Goal: Transaction & Acquisition: Purchase product/service

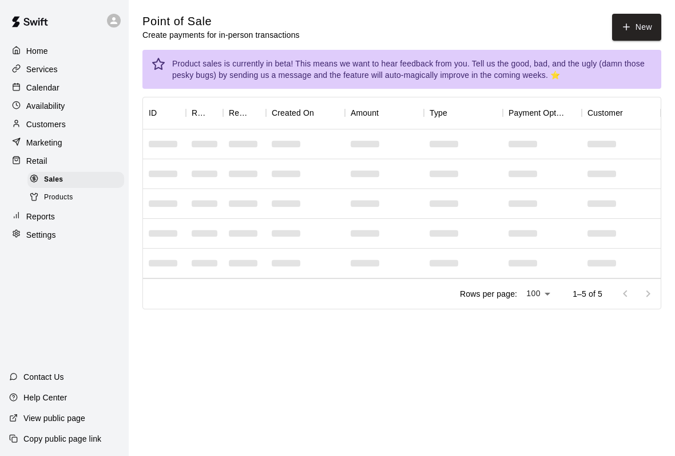
click at [629, 24] on icon "button" at bounding box center [627, 27] width 10 height 10
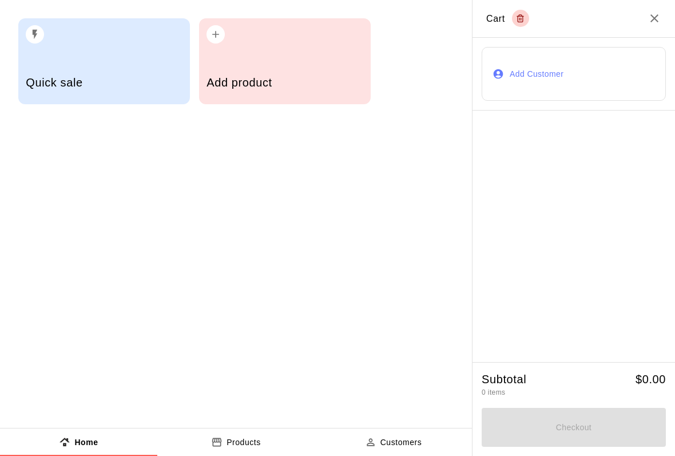
click at [284, 74] on div "Add product" at bounding box center [285, 84] width 156 height 41
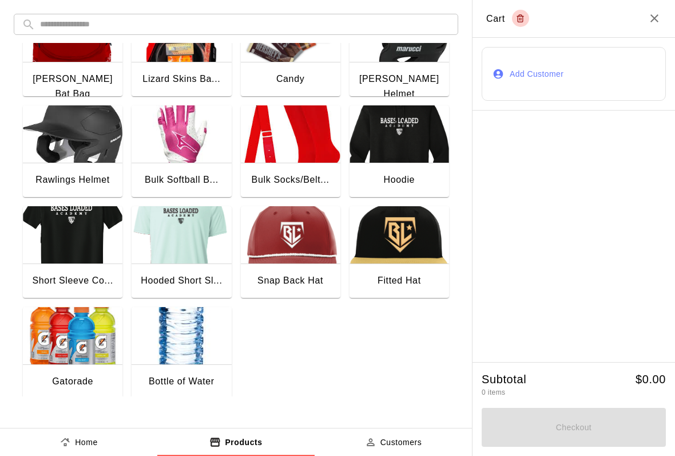
scroll to position [147, 0]
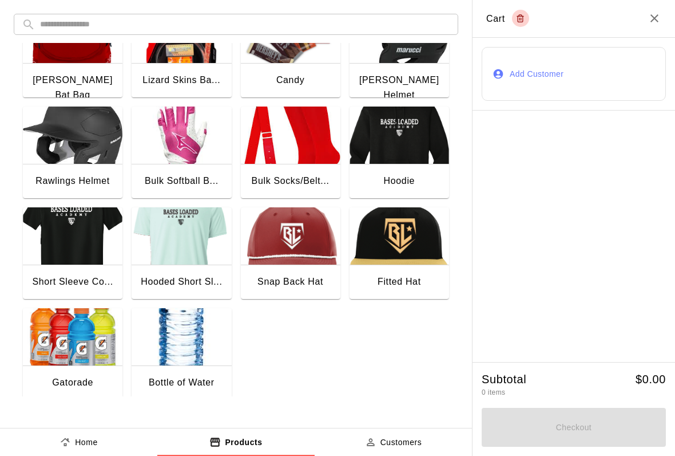
click at [182, 338] on img "button" at bounding box center [182, 336] width 100 height 57
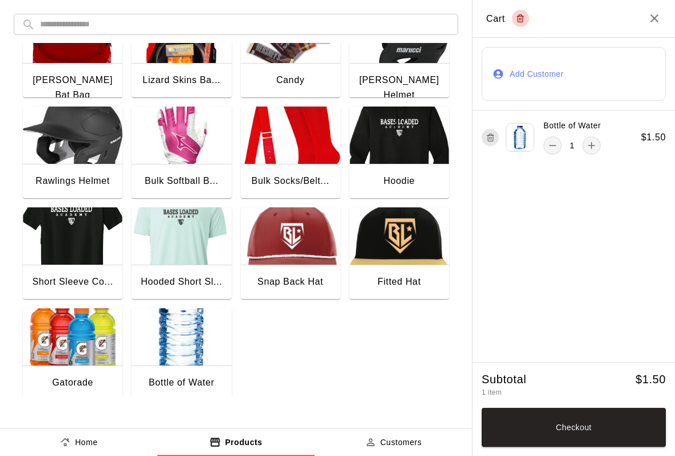
click at [189, 348] on img "button" at bounding box center [182, 336] width 100 height 57
click at [584, 422] on button "Checkout" at bounding box center [574, 427] width 184 height 39
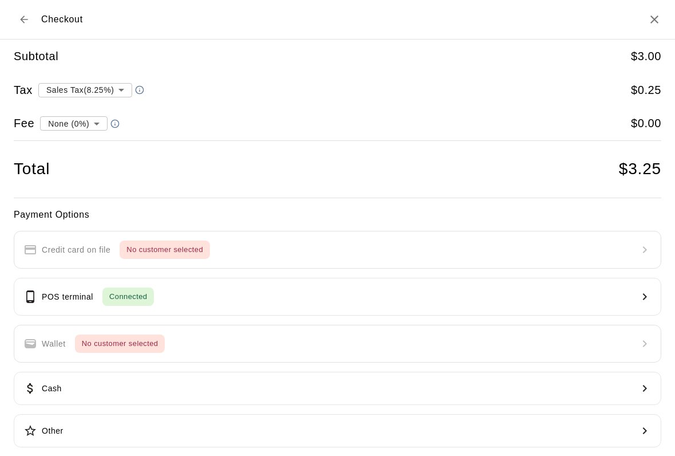
click at [204, 290] on button "POS terminal Connected" at bounding box center [338, 297] width 648 height 38
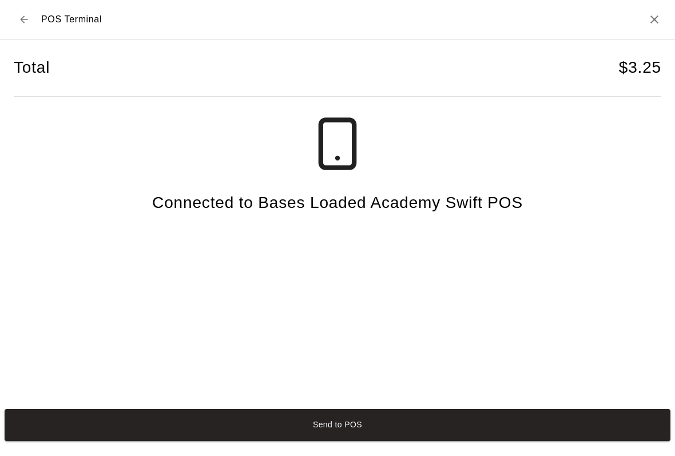
click at [472, 426] on button "Send to POS" at bounding box center [338, 425] width 666 height 32
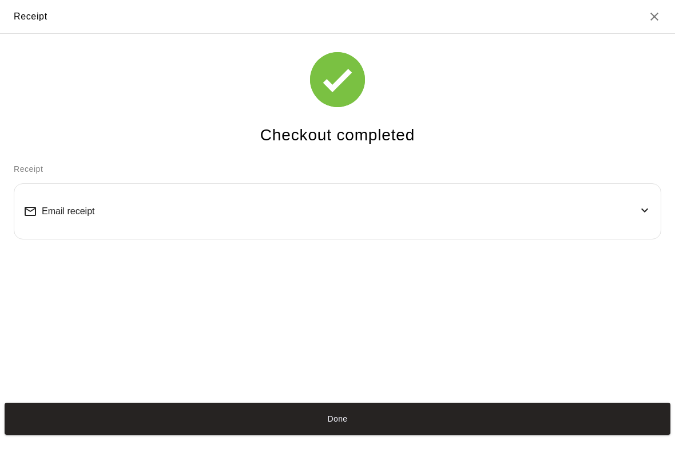
click at [585, 415] on button "Done" at bounding box center [338, 418] width 666 height 32
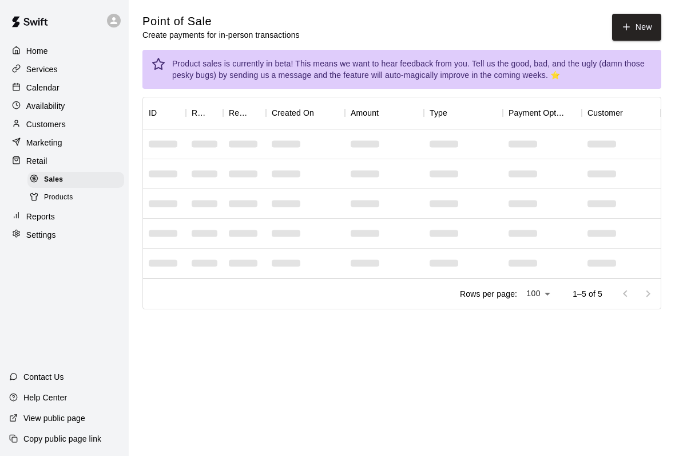
click at [61, 92] on div "Calendar" at bounding box center [64, 87] width 110 height 17
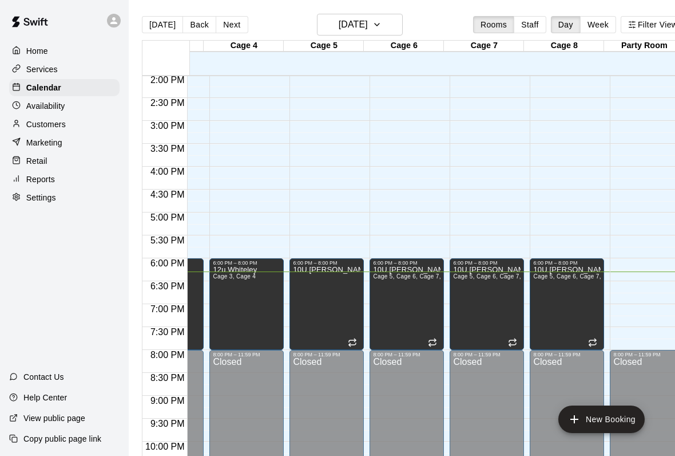
scroll to position [649, 163]
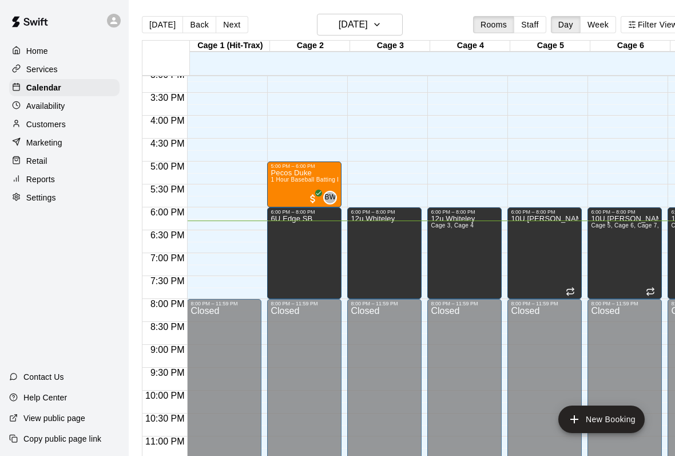
click at [77, 156] on div "Retail" at bounding box center [64, 160] width 110 height 17
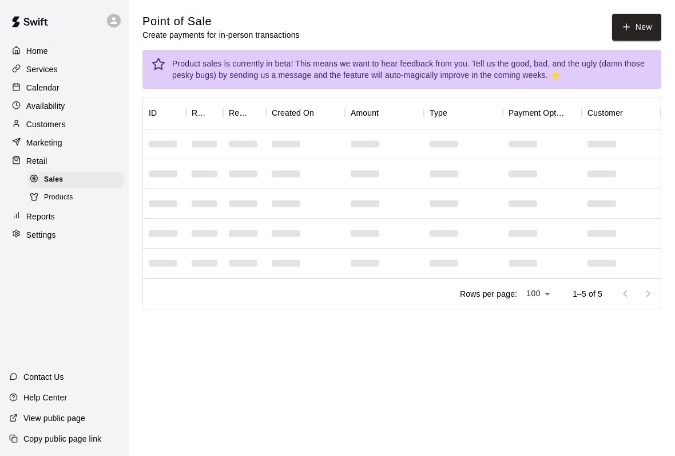
click at [37, 86] on p "Calendar" at bounding box center [42, 87] width 33 height 11
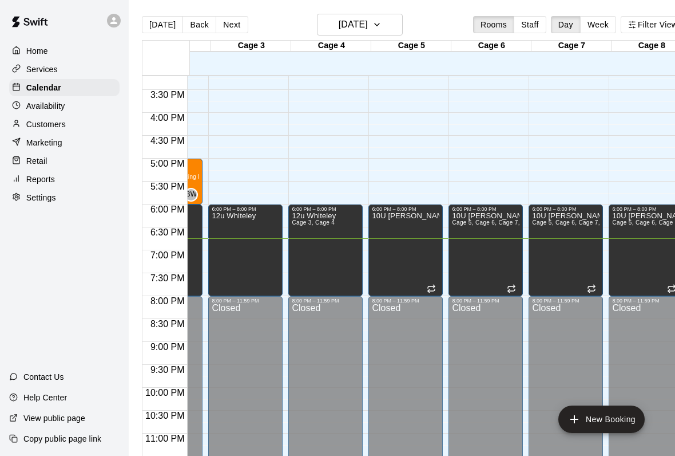
scroll to position [0, 11]
